Goal: Transaction & Acquisition: Purchase product/service

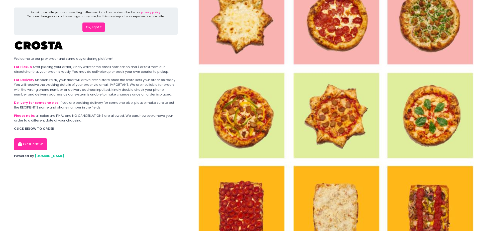
click at [94, 24] on button "Ok, I got it" at bounding box center [93, 28] width 23 height 10
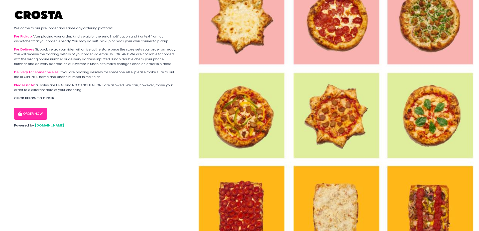
click at [338, 116] on img at bounding box center [335, 115] width 287 height 231
click at [21, 119] on button "ORDER NOW" at bounding box center [30, 114] width 33 height 12
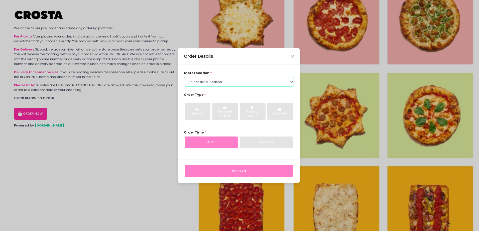
click at [208, 79] on select "Select store location [PERSON_NAME] Pizza - [PERSON_NAME] Pizza - [GEOGRAPHIC_D…" at bounding box center [239, 82] width 110 height 10
select select "65090bae48156caed44a5eb4"
click at [184, 77] on select "Select store location [PERSON_NAME] Pizza - [PERSON_NAME] Pizza - [GEOGRAPHIC_D…" at bounding box center [239, 82] width 110 height 10
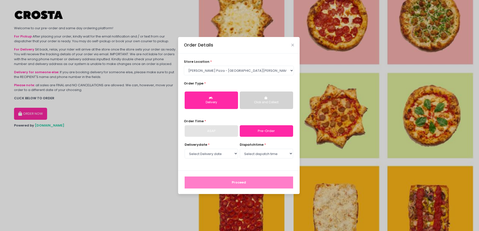
click at [277, 101] on div "Click and Collect" at bounding box center [266, 102] width 46 height 5
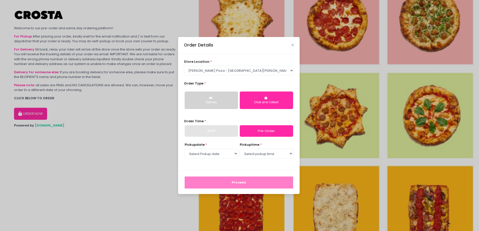
drag, startPoint x: 204, startPoint y: 146, endPoint x: 210, endPoint y: 152, distance: 8.6
click at [204, 146] on span "Pickup date" at bounding box center [195, 145] width 20 height 5
click at [210, 152] on select "Select Pickup date [DATE] [DATE] [DATE] [DATE] [DATE]" at bounding box center [211, 154] width 53 height 10
select select "[DATE]"
click at [185, 149] on select "Select Pickup date [DATE] [DATE] [DATE] [DATE] [DATE]" at bounding box center [211, 154] width 53 height 10
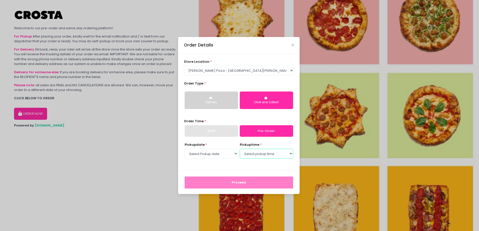
click at [262, 157] on select "Select pickup time 12:00 PM - 12:30 PM 12:30 PM - 01:00 PM 01:00 PM - 01:30 PM …" at bounding box center [266, 154] width 53 height 10
select select "18:00"
click at [240, 149] on select "Select pickup time 12:00 PM - 12:30 PM 12:30 PM - 01:00 PM 01:00 PM - 01:30 PM …" at bounding box center [266, 154] width 53 height 10
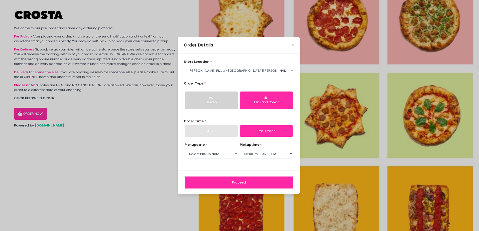
click at [254, 179] on button "Proceed" at bounding box center [239, 183] width 108 height 12
